Goal: Check status: Check status

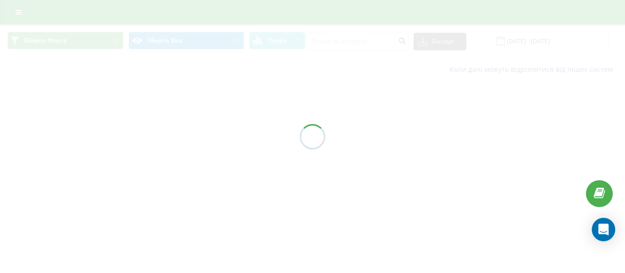
click at [81, 150] on div at bounding box center [312, 136] width 625 height 273
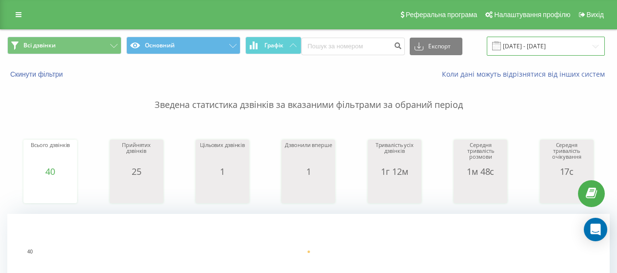
click at [527, 48] on input "[DATE] - [DATE]" at bounding box center [546, 46] width 118 height 19
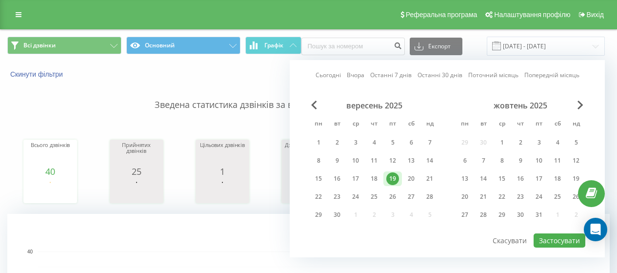
click at [326, 74] on link "Сьогодні" at bounding box center [328, 74] width 25 height 9
click at [551, 242] on button "Застосувати" at bounding box center [560, 240] width 52 height 14
type input "22.09.2025 - 22.09.2025"
